Goal: Task Accomplishment & Management: Use online tool/utility

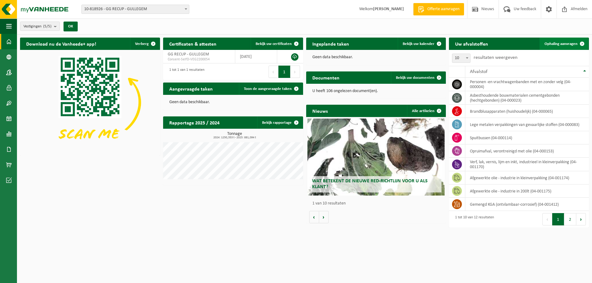
click at [553, 43] on span "Ophaling aanvragen" at bounding box center [560, 44] width 33 height 4
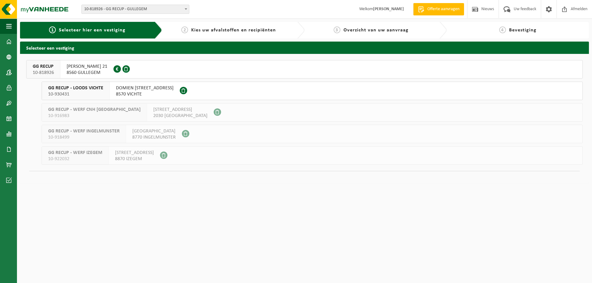
click at [107, 67] on span "HUGO VERRIESTLAAN 21" at bounding box center [87, 66] width 41 height 6
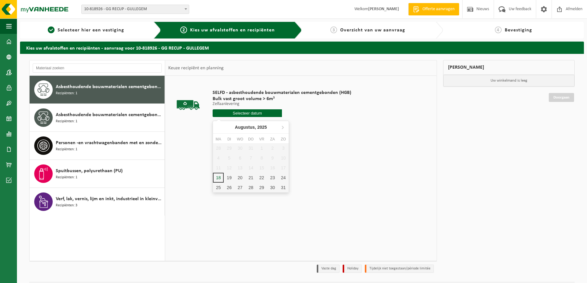
click at [248, 116] on input "text" at bounding box center [247, 113] width 69 height 8
click at [219, 178] on div "18" at bounding box center [218, 178] width 11 height 10
type input "Van 2025-08-18"
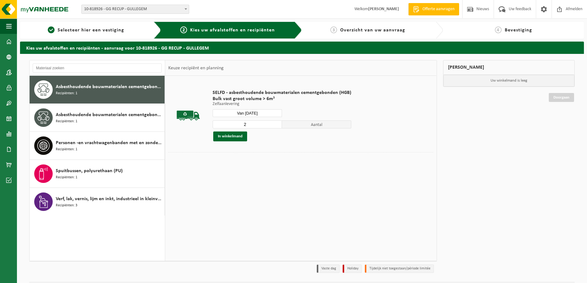
click at [276, 123] on input "2" at bounding box center [247, 124] width 69 height 8
click at [276, 123] on input "3" at bounding box center [247, 124] width 69 height 8
click at [276, 123] on input "4" at bounding box center [247, 124] width 69 height 8
click at [276, 123] on input "5" at bounding box center [247, 124] width 69 height 8
type input "6"
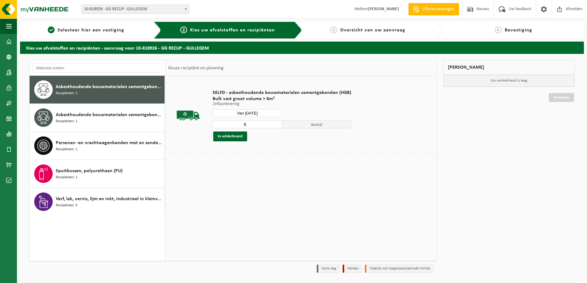
click at [276, 123] on input "6" at bounding box center [247, 124] width 69 height 8
click at [230, 140] on button "In winkelmand" at bounding box center [230, 137] width 34 height 10
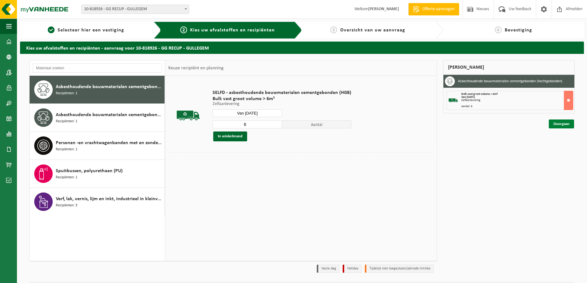
click at [561, 126] on link "Doorgaan" at bounding box center [561, 124] width 25 height 9
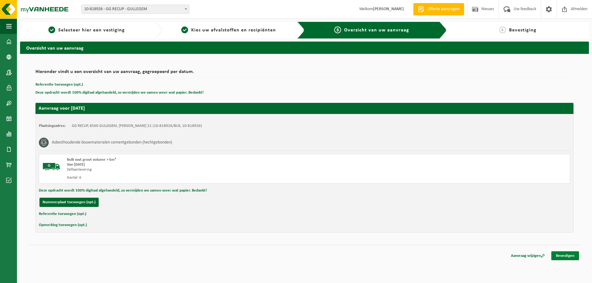
click at [554, 253] on link "Bevestigen" at bounding box center [565, 255] width 28 height 9
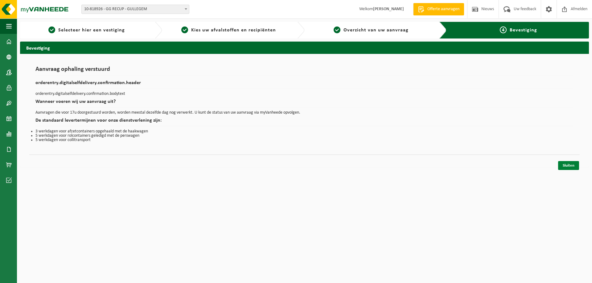
click at [566, 168] on link "Sluiten" at bounding box center [568, 165] width 21 height 9
